Goal: Information Seeking & Learning: Learn about a topic

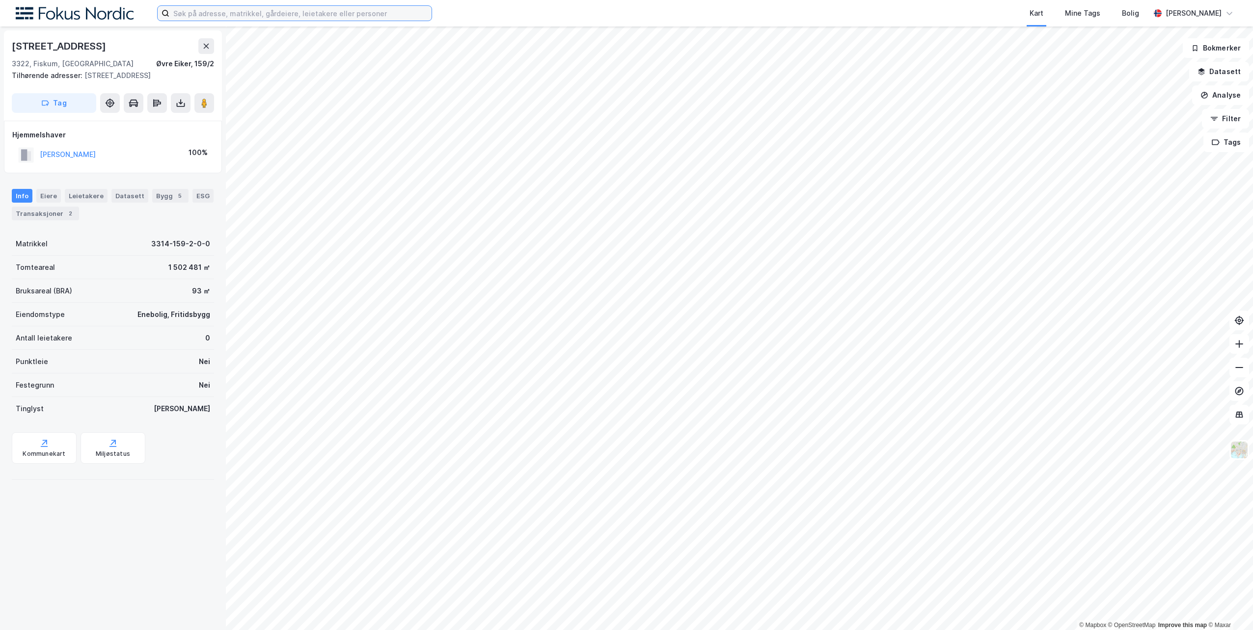
click at [243, 13] on input at bounding box center [300, 13] width 262 height 15
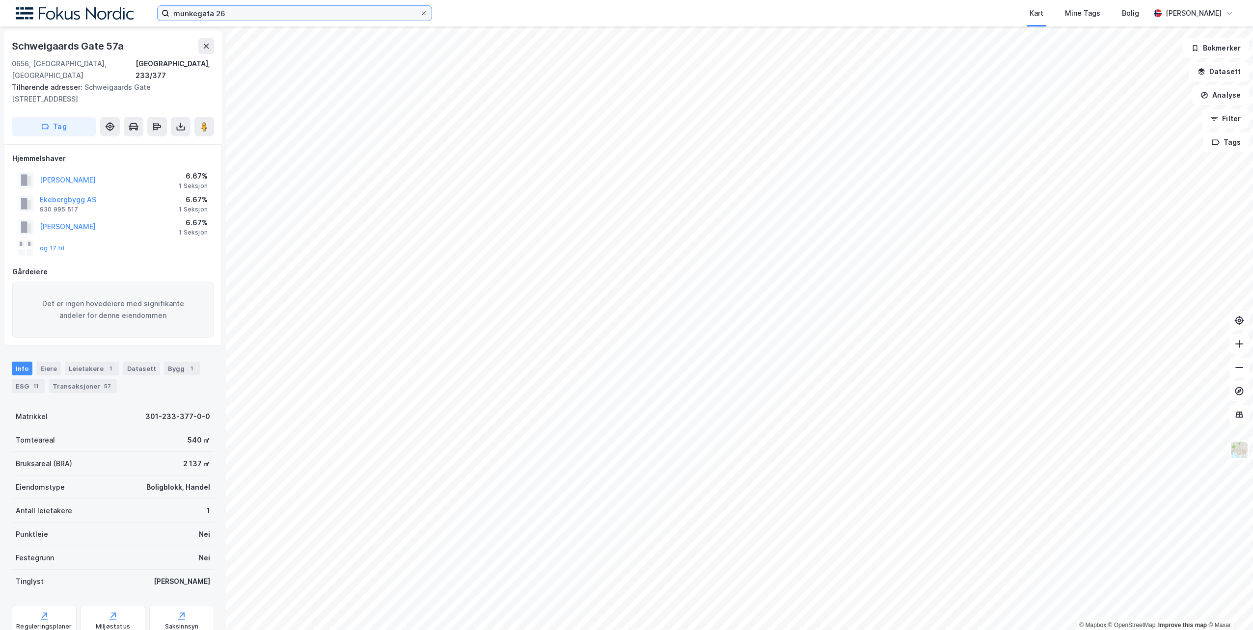
click at [250, 13] on input "munkegata 26" at bounding box center [294, 13] width 250 height 15
type input "munkegata 26 [GEOGRAPHIC_DATA]"
click at [424, 12] on icon at bounding box center [424, 13] width 6 height 6
click at [420, 12] on input "munkegata 26 [GEOGRAPHIC_DATA]" at bounding box center [294, 13] width 250 height 15
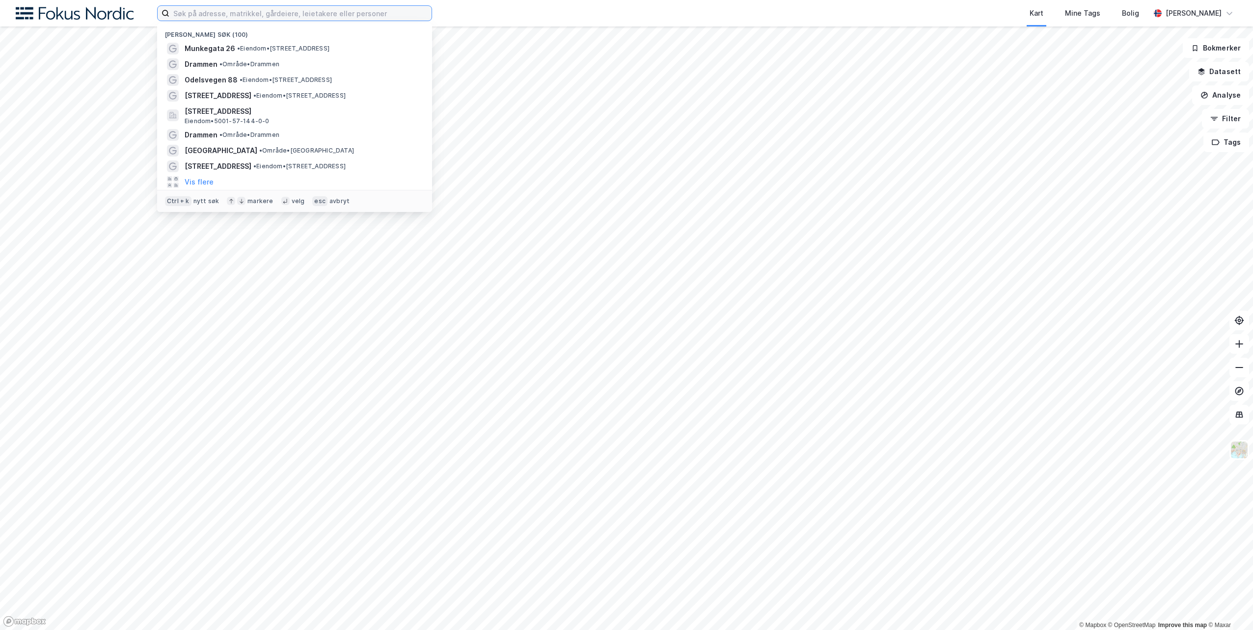
click at [214, 11] on input at bounding box center [300, 13] width 262 height 15
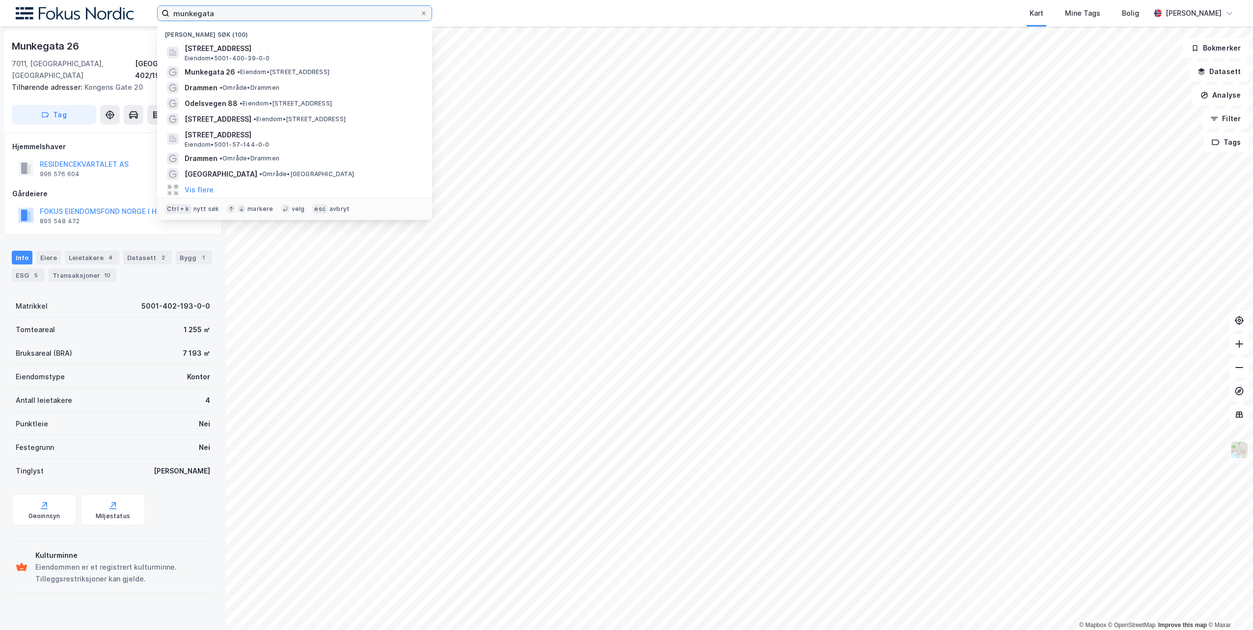
drag, startPoint x: 263, startPoint y: 20, endPoint x: 109, endPoint y: 11, distance: 153.9
click at [109, 11] on div "munkegata Nylige søk (100) [STREET_ADDRESS] Eiendom • 5001-400-39-0-0 Munkegata…" at bounding box center [626, 13] width 1253 height 27
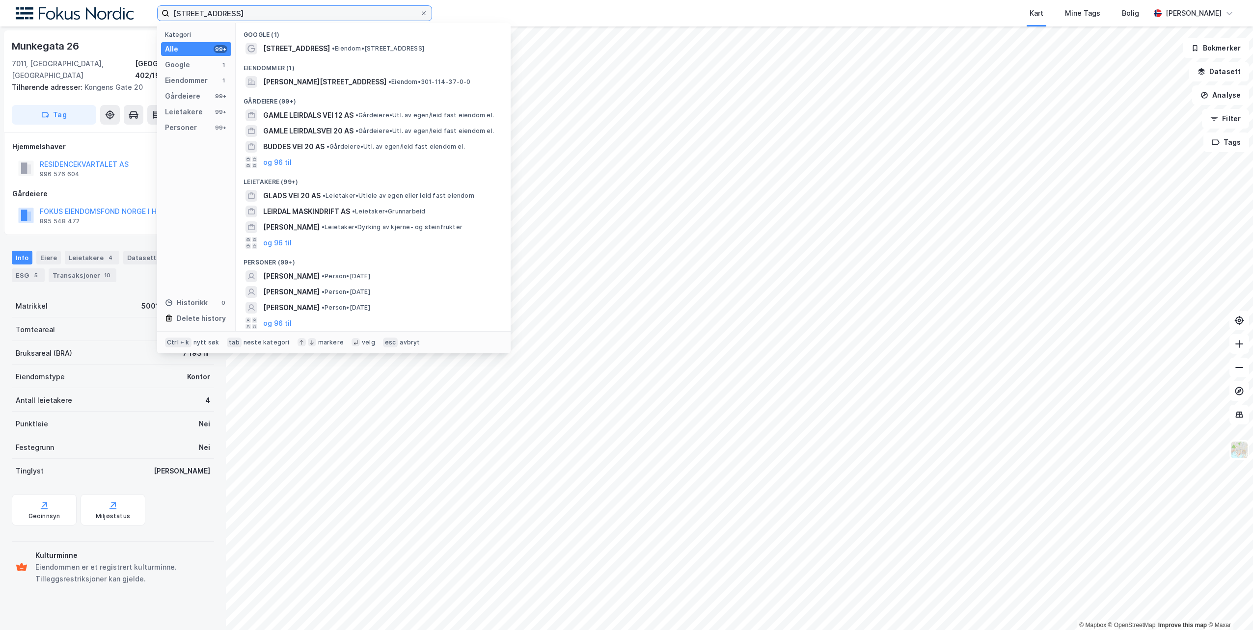
type input "[STREET_ADDRESS]"
click at [345, 48] on span "• Eiendom • [STREET_ADDRESS]" at bounding box center [378, 49] width 92 height 8
